Goal: Information Seeking & Learning: Learn about a topic

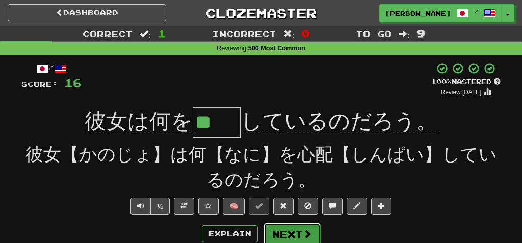
click at [284, 230] on button "Next" at bounding box center [292, 234] width 57 height 23
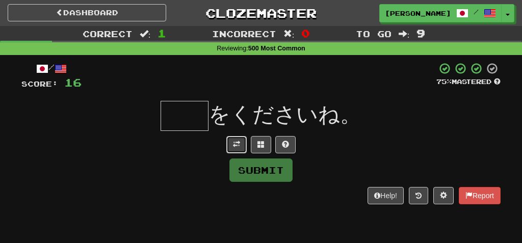
click at [239, 142] on span at bounding box center [236, 144] width 7 height 7
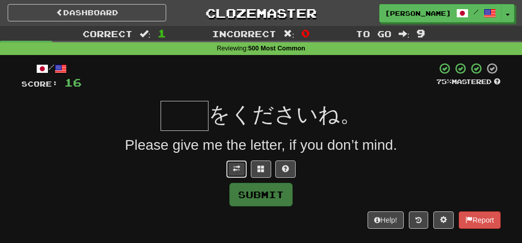
click at [239, 167] on span at bounding box center [236, 168] width 7 height 7
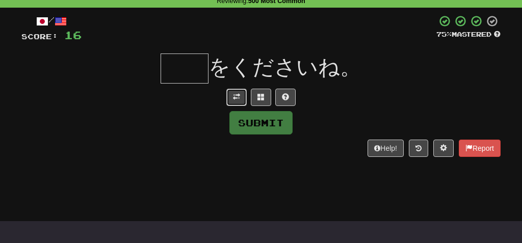
scroll to position [49, 0]
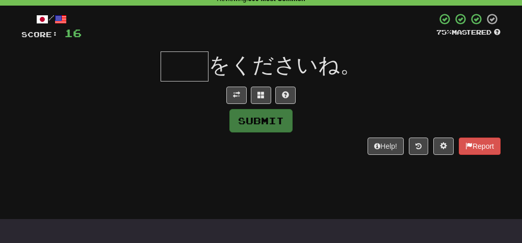
click at [176, 68] on input "text" at bounding box center [185, 66] width 48 height 30
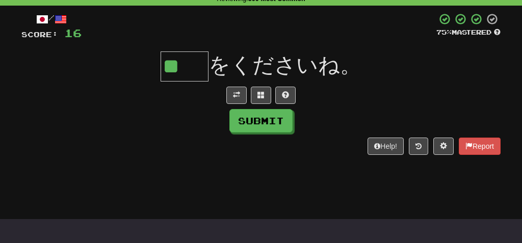
scroll to position [0, 0]
type input "**"
click at [239, 119] on button "Submit" at bounding box center [261, 121] width 63 height 23
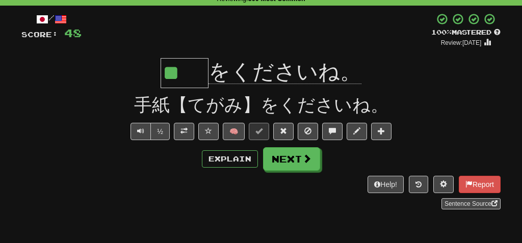
click at [174, 122] on div "/ Score: 48 + 32 100 % Mastered Review: [DATE] ** をくださいね。 手紙【てがみ】をくださいね。 ½ 🧠 Ex…" at bounding box center [260, 111] width 479 height 197
click at [139, 128] on span "Text-to-speech controls" at bounding box center [140, 130] width 7 height 7
click at [280, 159] on button "Next" at bounding box center [292, 159] width 57 height 23
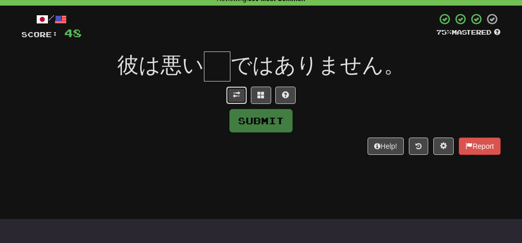
click at [238, 94] on span at bounding box center [236, 94] width 7 height 7
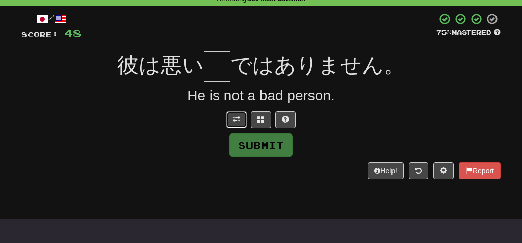
scroll to position [47, 0]
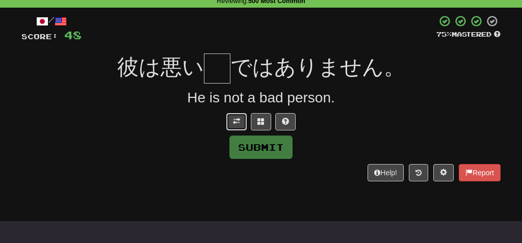
click at [233, 119] on span at bounding box center [236, 121] width 7 height 7
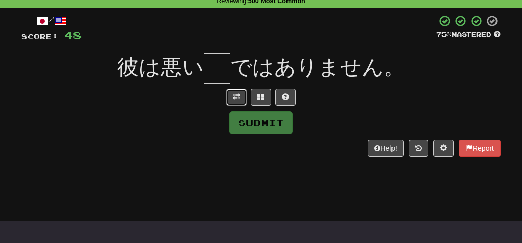
scroll to position [46, 0]
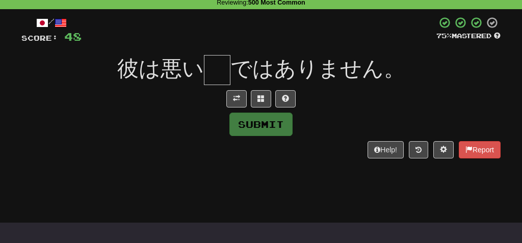
click at [215, 72] on input "text" at bounding box center [217, 70] width 27 height 30
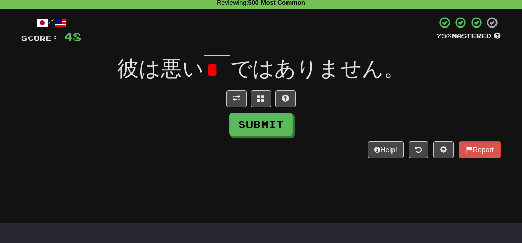
scroll to position [0, 0]
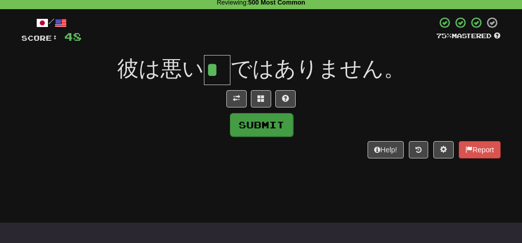
type input "*"
click at [275, 129] on button "Submit" at bounding box center [261, 124] width 63 height 23
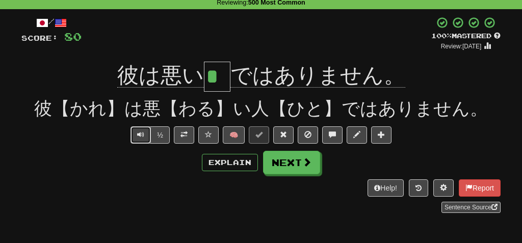
click at [138, 134] on span "Text-to-speech controls" at bounding box center [140, 134] width 7 height 7
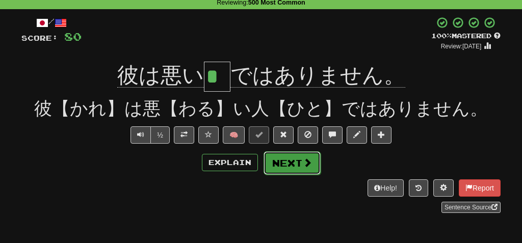
click at [283, 161] on button "Next" at bounding box center [292, 162] width 57 height 23
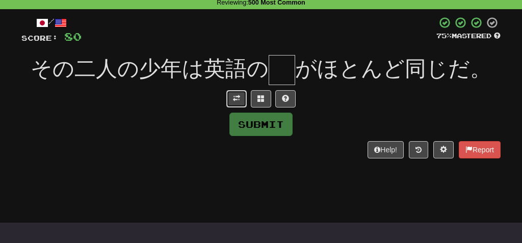
click at [238, 95] on span at bounding box center [236, 98] width 7 height 7
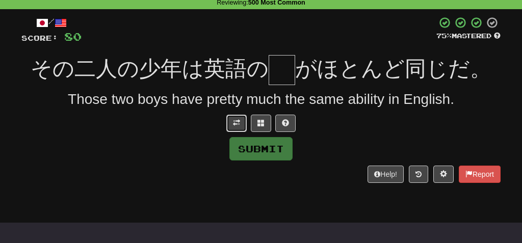
click at [234, 125] on span at bounding box center [236, 122] width 7 height 7
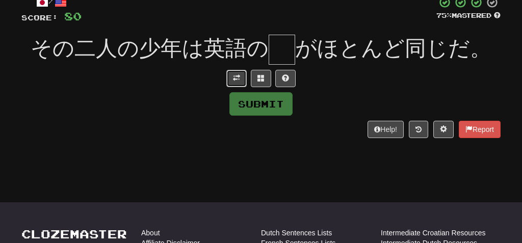
scroll to position [67, 0]
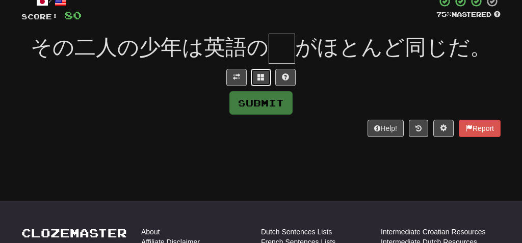
click at [262, 75] on span at bounding box center [260, 76] width 7 height 7
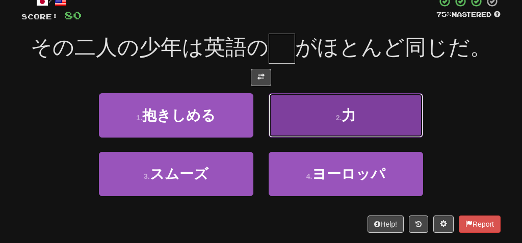
click at [321, 108] on button "2 . 力" at bounding box center [346, 115] width 154 height 44
type input "*"
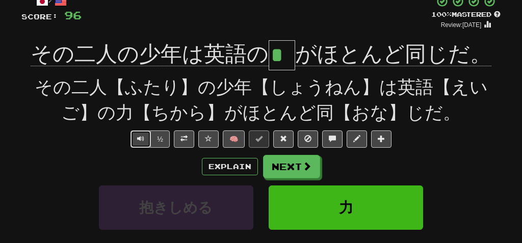
click at [144, 137] on span "Text-to-speech controls" at bounding box center [140, 138] width 7 height 7
click at [220, 163] on button "Explain" at bounding box center [230, 166] width 56 height 17
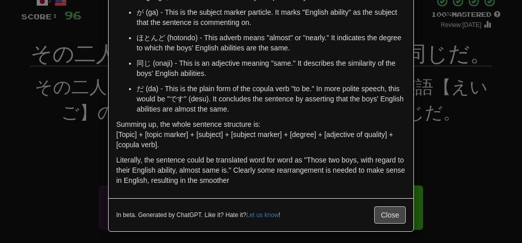
scroll to position [0, 0]
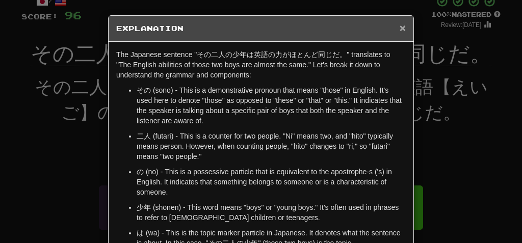
click at [403, 30] on span "×" at bounding box center [403, 28] width 6 height 12
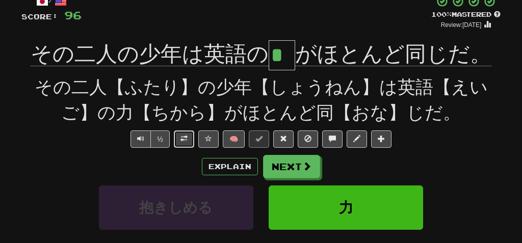
click at [185, 140] on span at bounding box center [183, 138] width 7 height 7
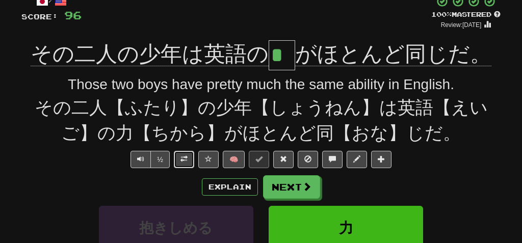
click at [184, 161] on span at bounding box center [183, 158] width 7 height 7
